Goal: Task Accomplishment & Management: Complete application form

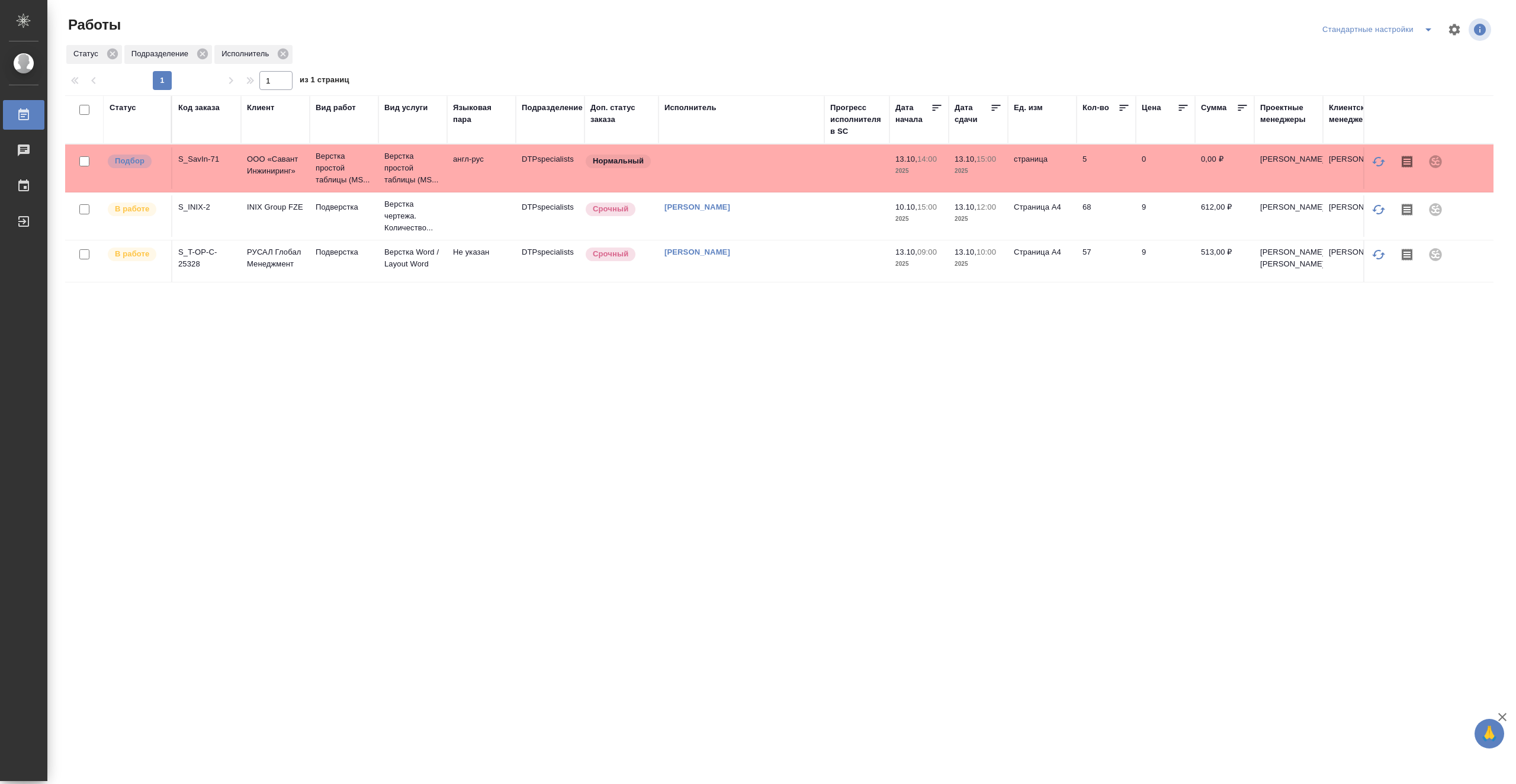
click at [857, 271] on td at bounding box center [857, 261] width 65 height 41
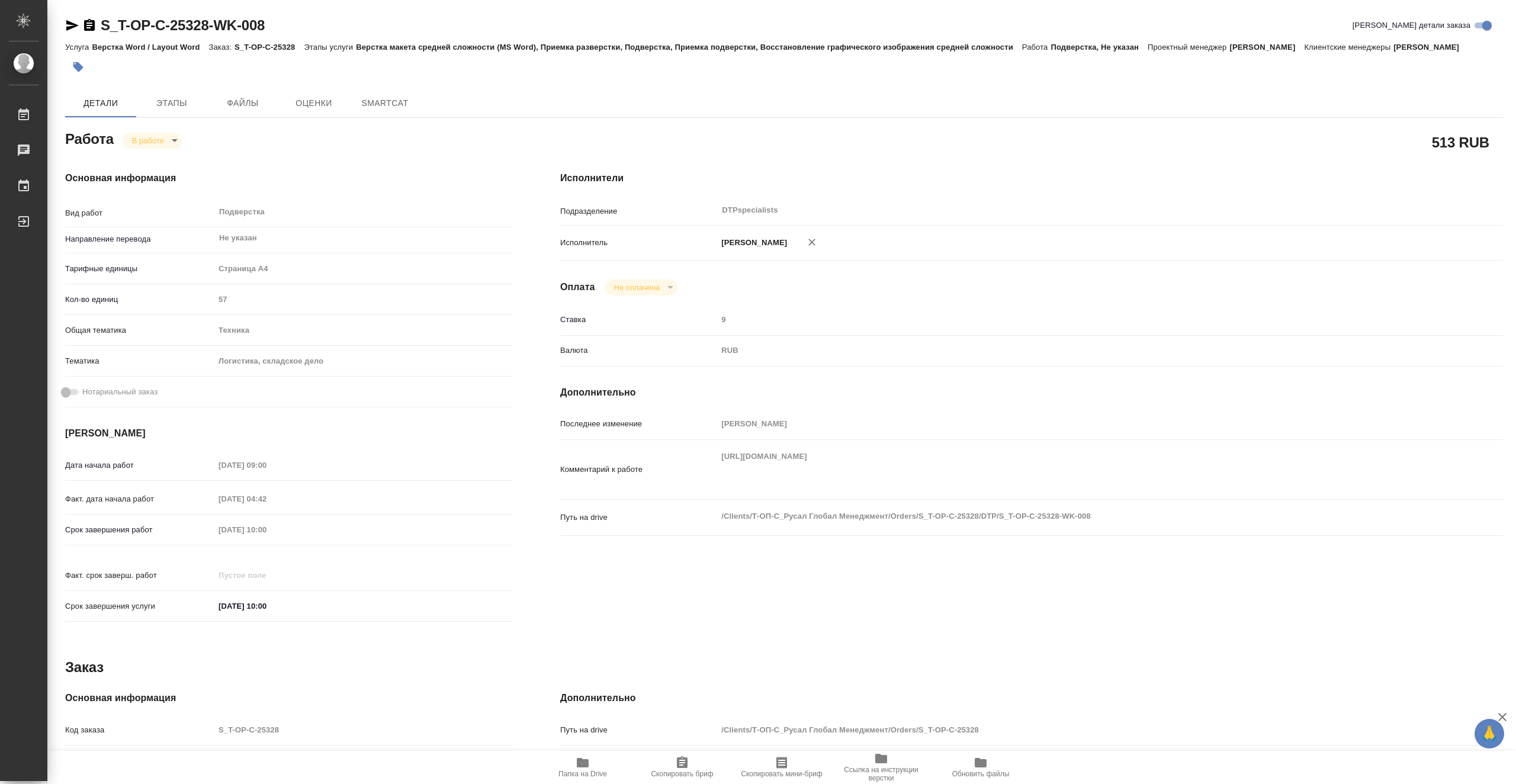
type textarea "x"
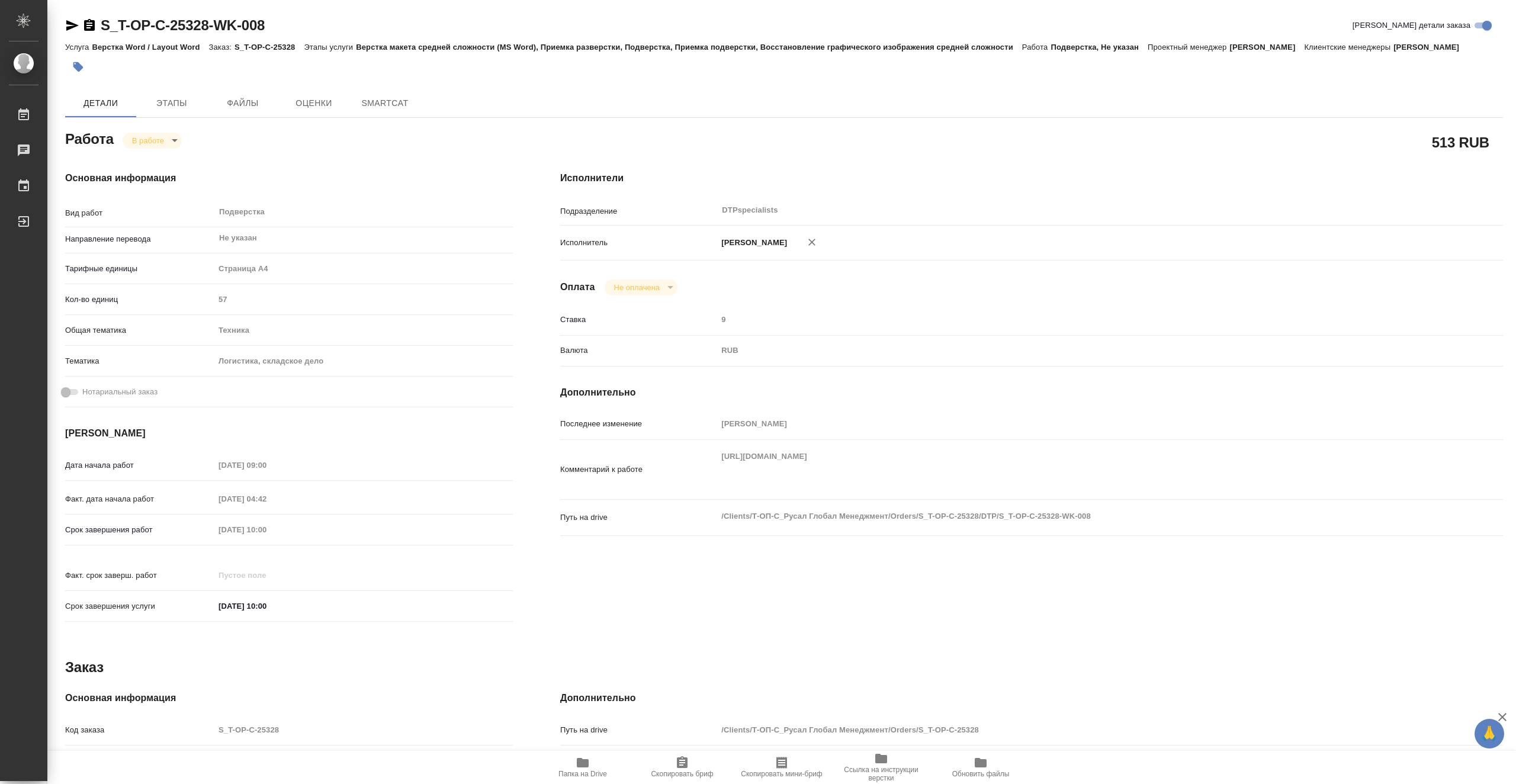
type textarea "x"
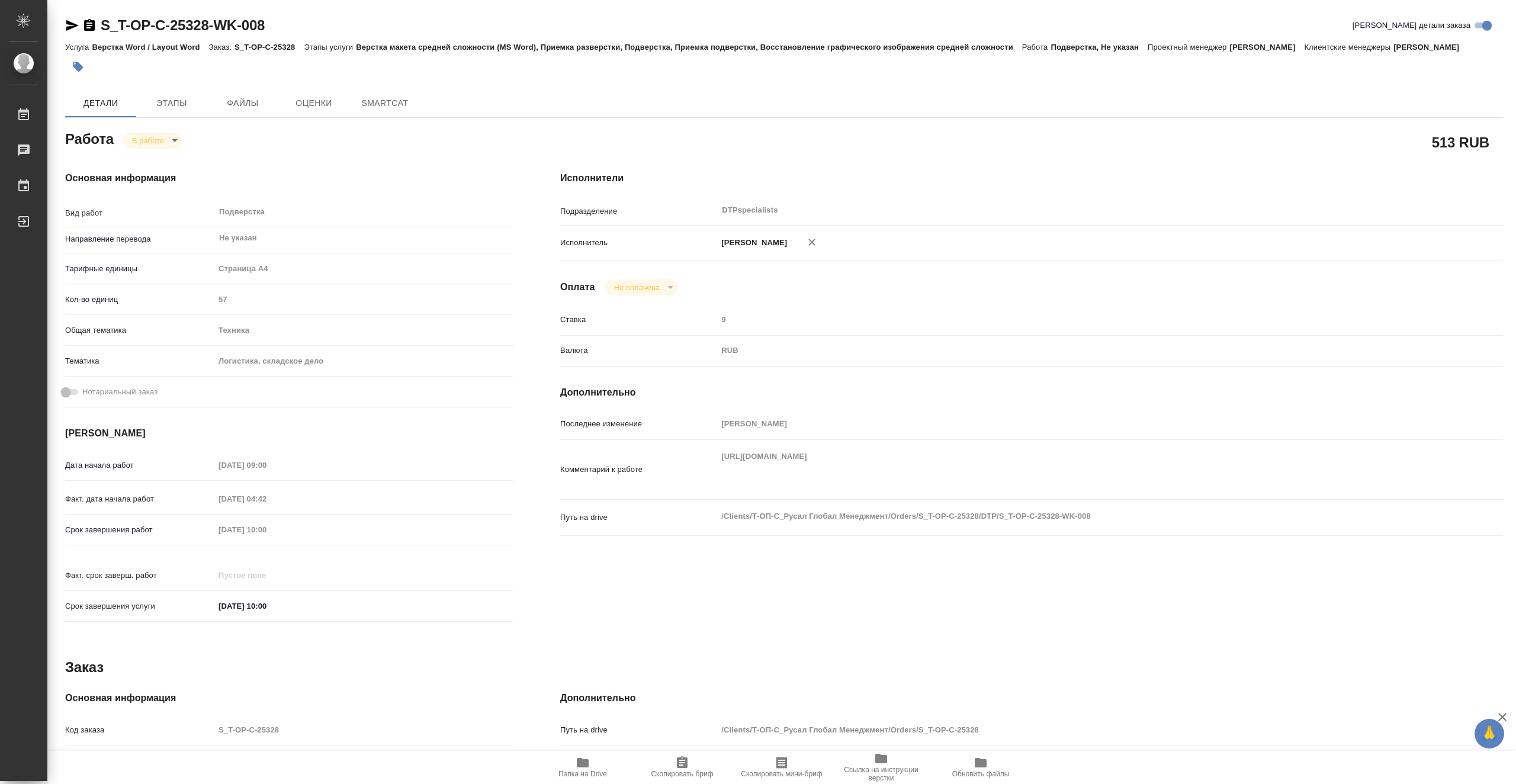
type textarea "x"
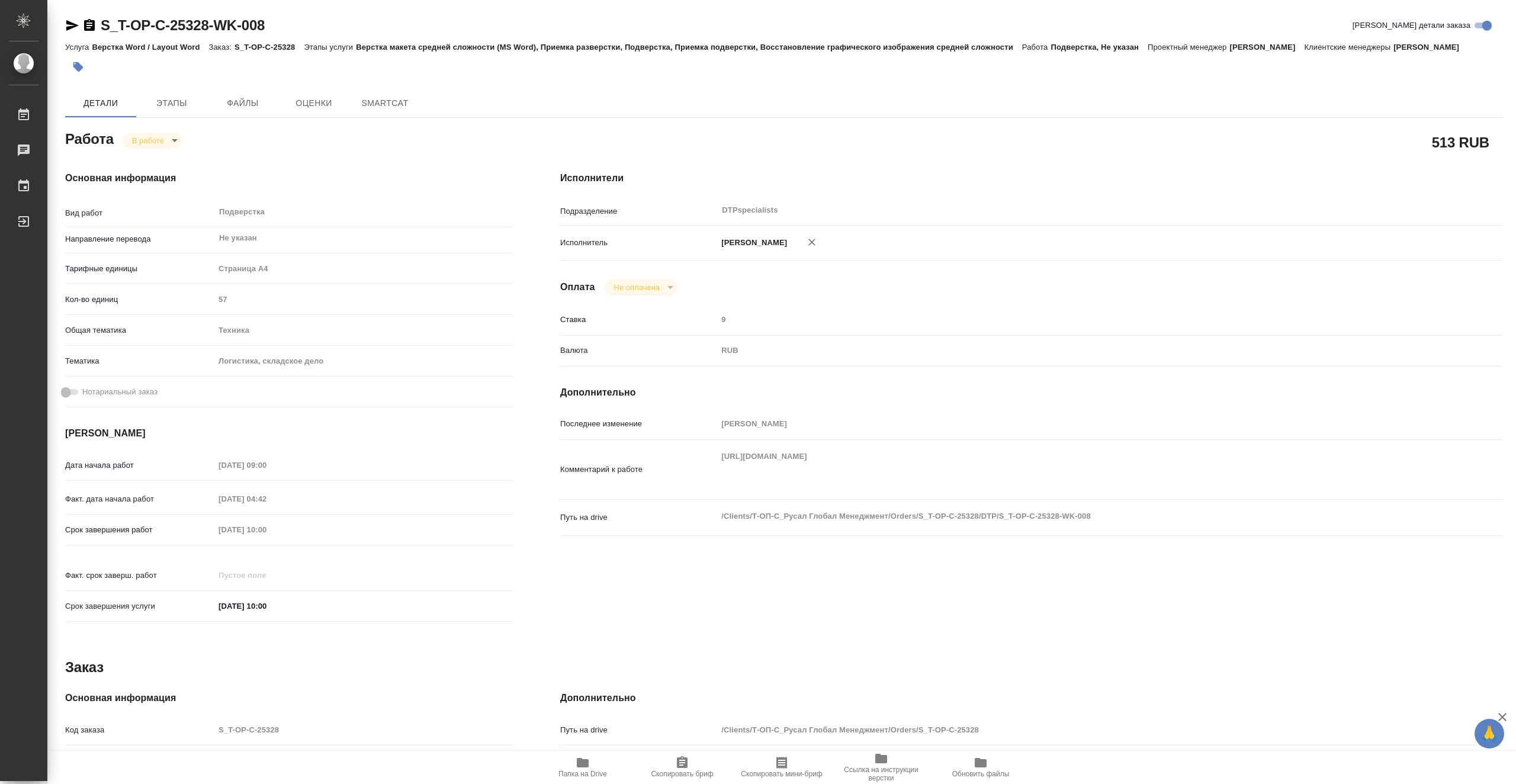
type textarea "x"
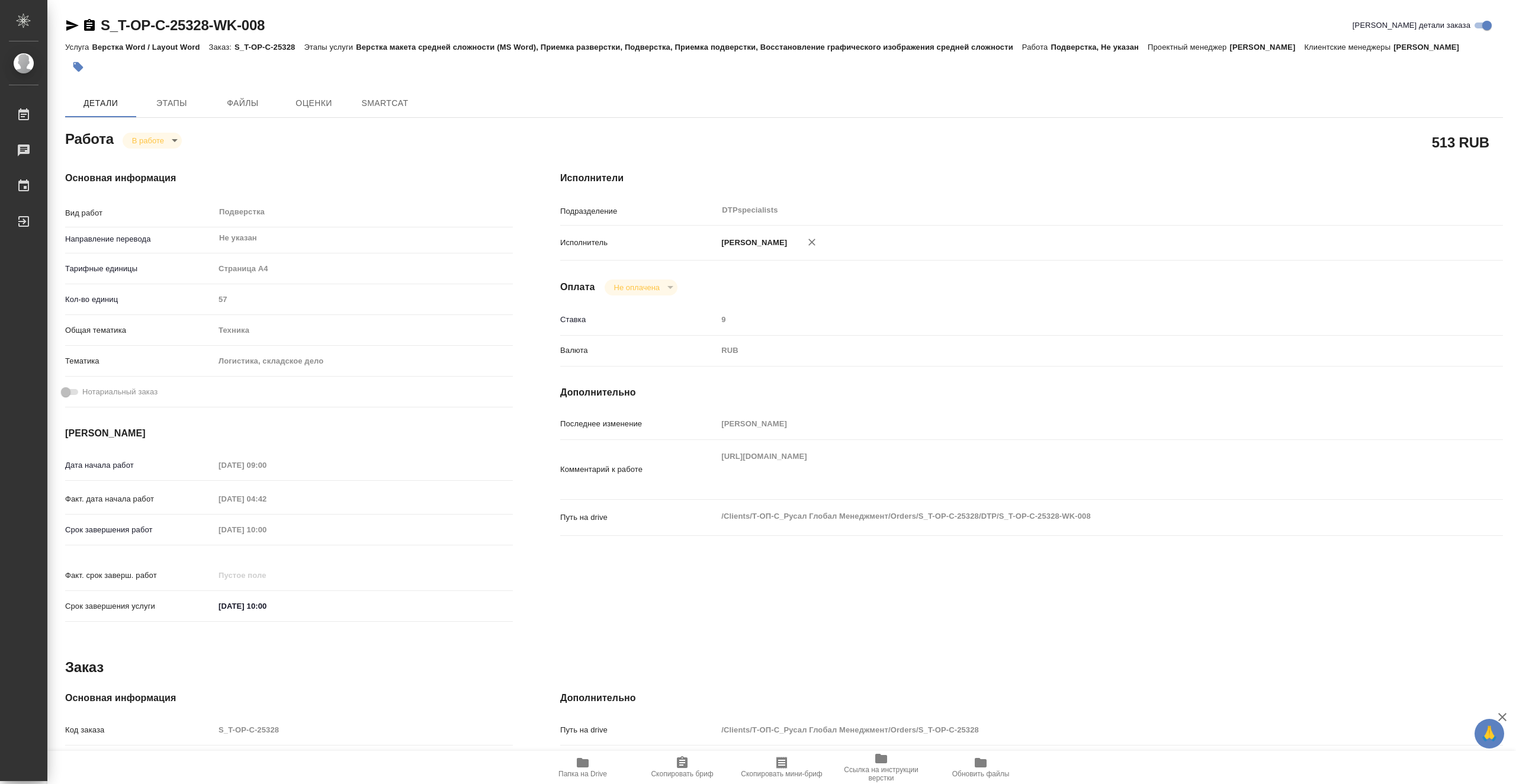
type textarea "x"
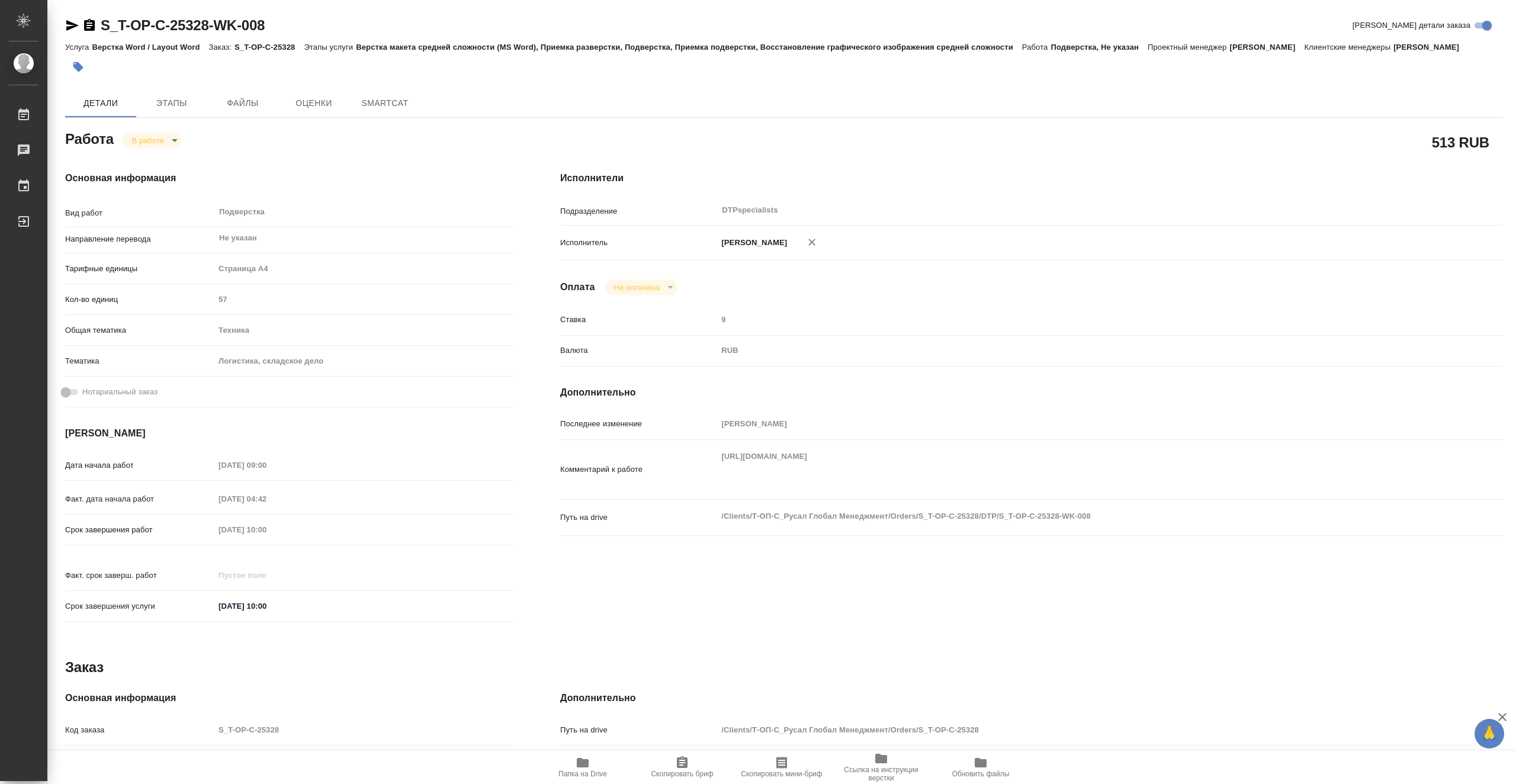
type textarea "x"
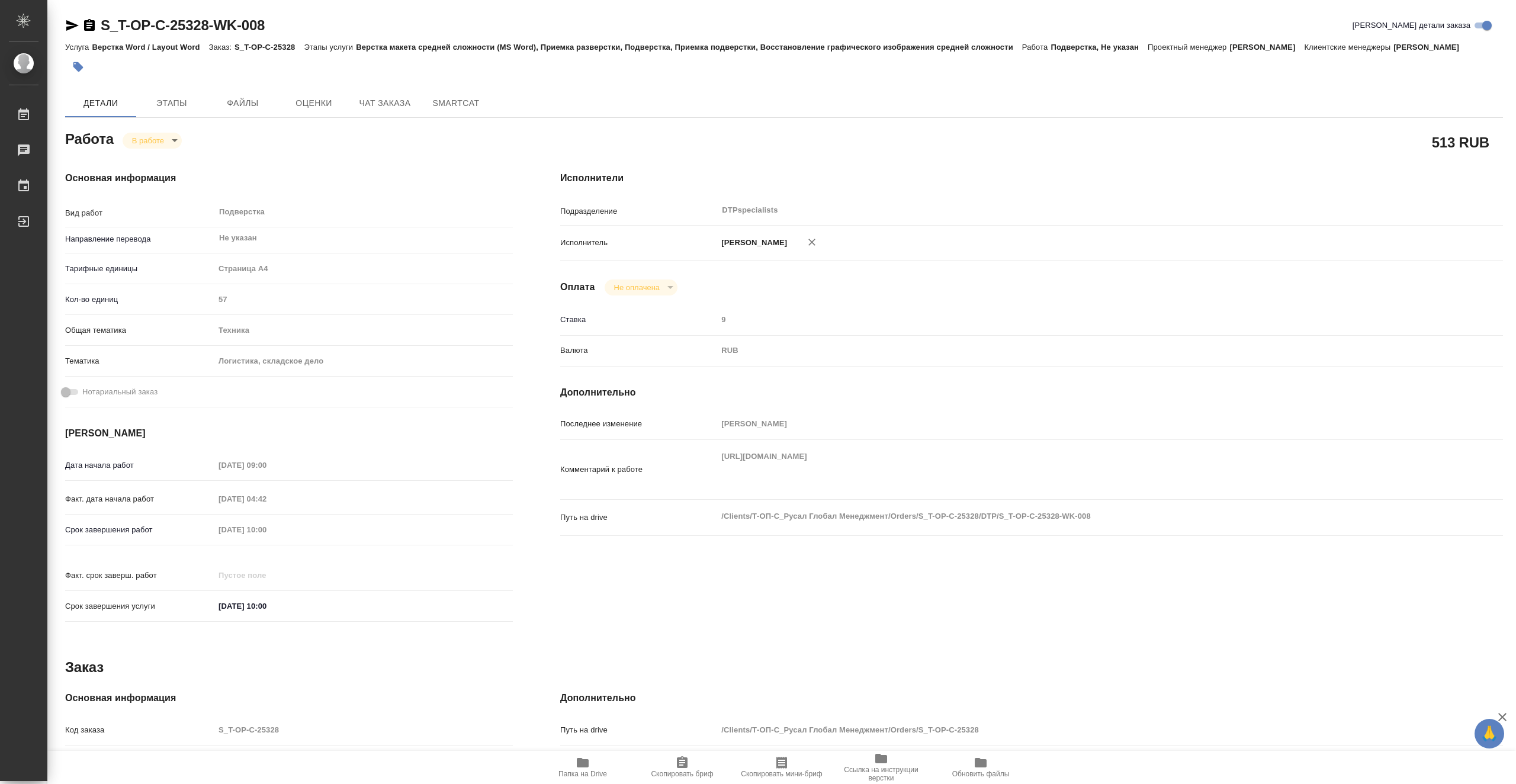
type textarea "x"
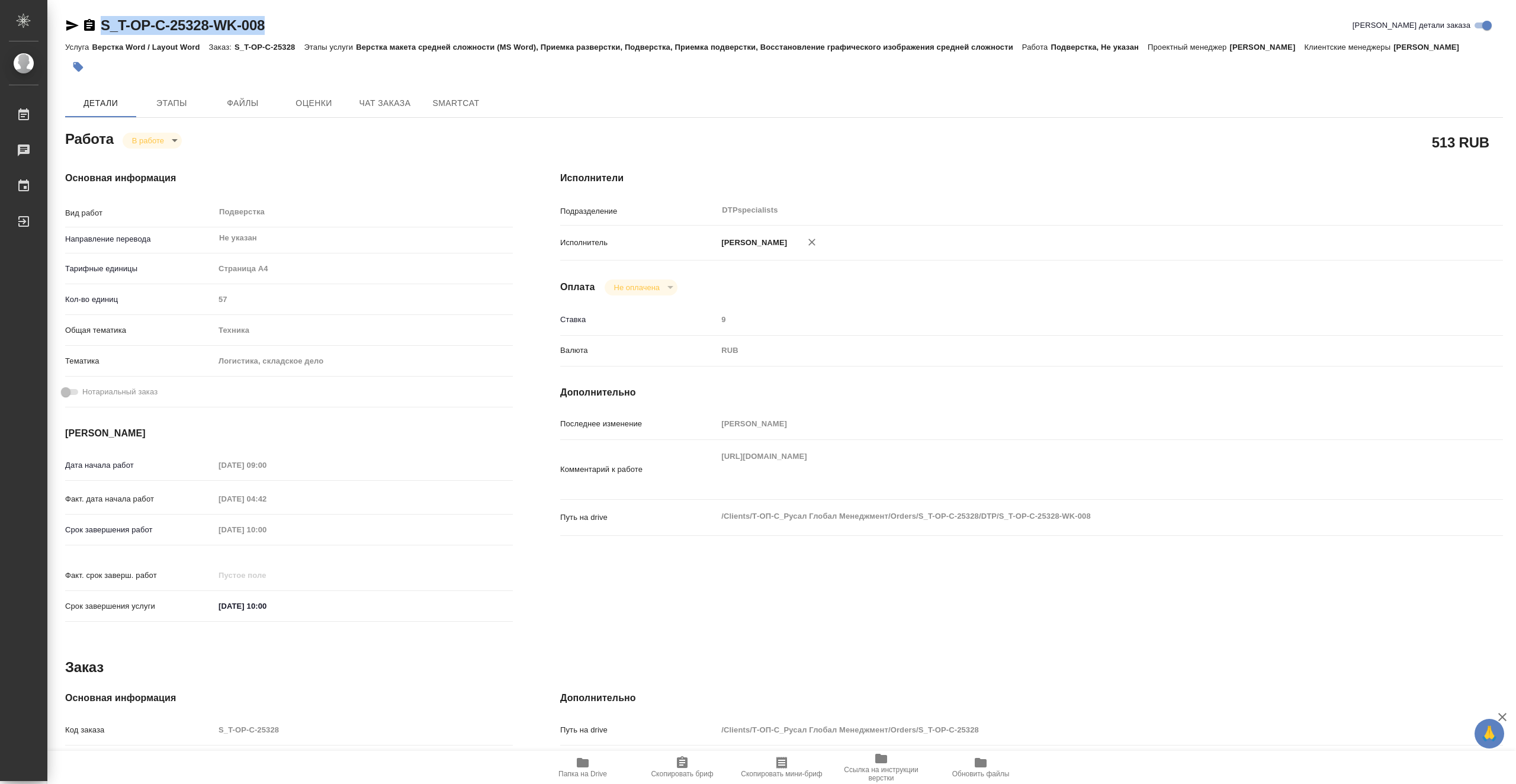
drag, startPoint x: 293, startPoint y: 25, endPoint x: 100, endPoint y: 26, distance: 193.0
click at [100, 26] on div "S_T-OP-C-25328-WK-008 Кратко детали заказа" at bounding box center [783, 25] width 1438 height 19
type textarea "x"
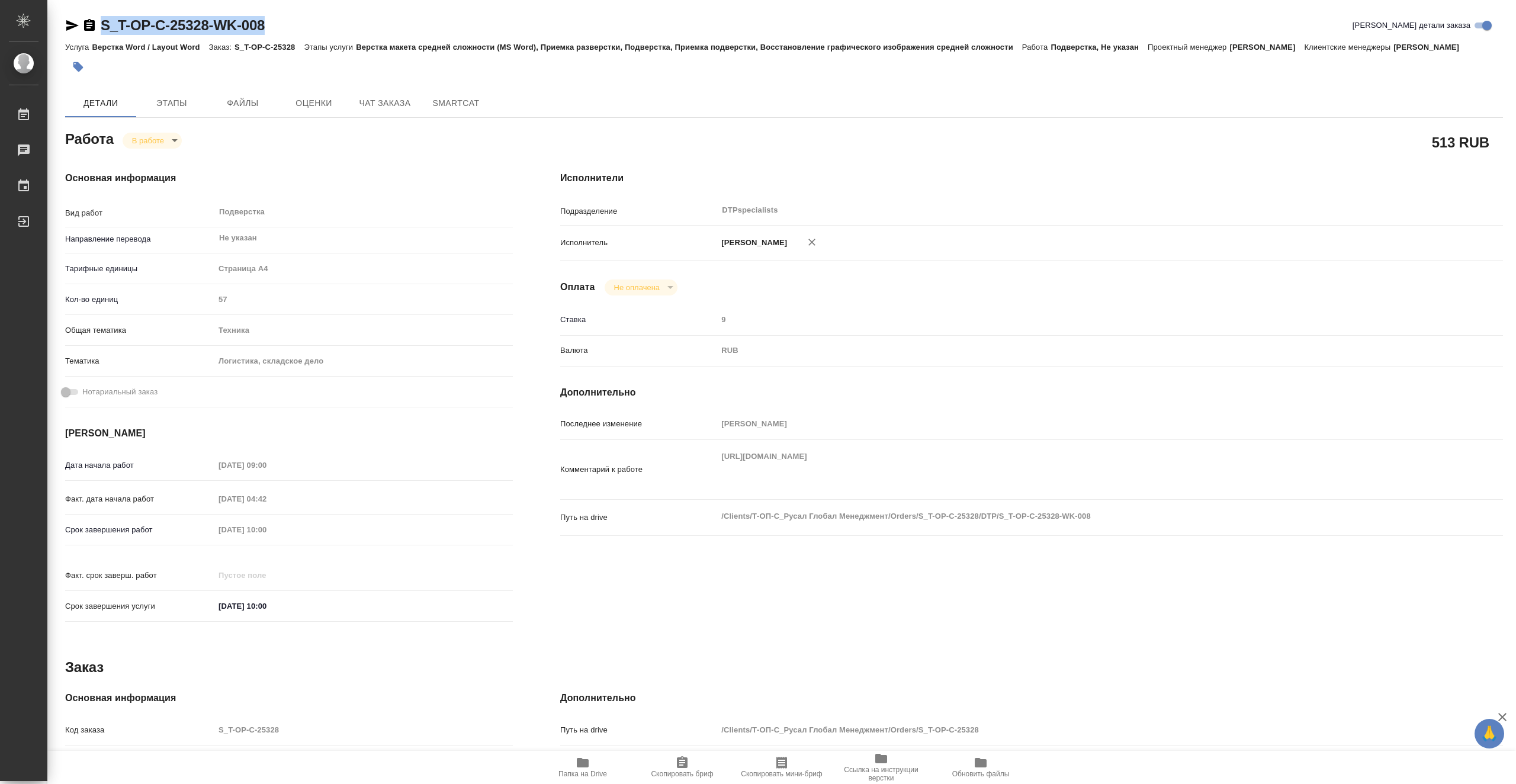
type textarea "x"
copy link "S_T-OP-C-25328-WK-008"
